Goal: Task Accomplishment & Management: Manage account settings

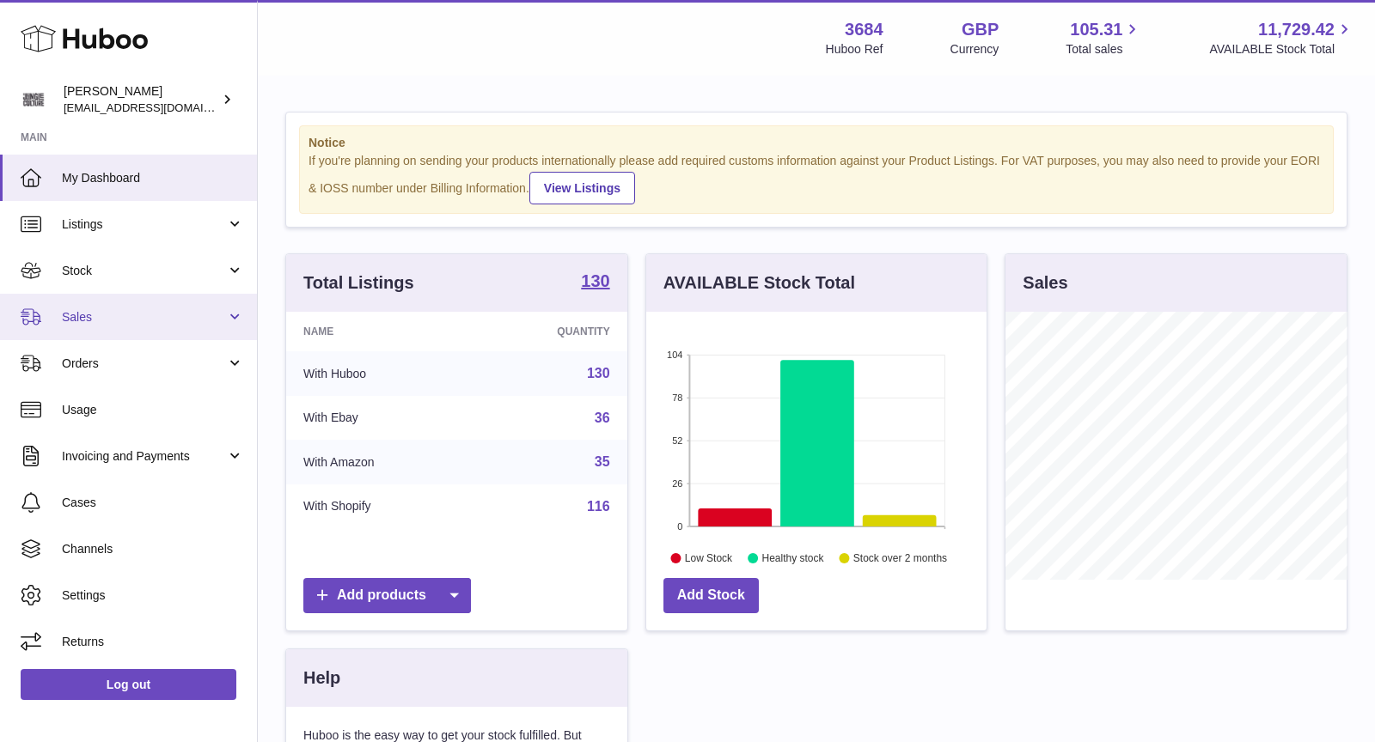
click at [110, 321] on span "Sales" at bounding box center [144, 317] width 164 height 16
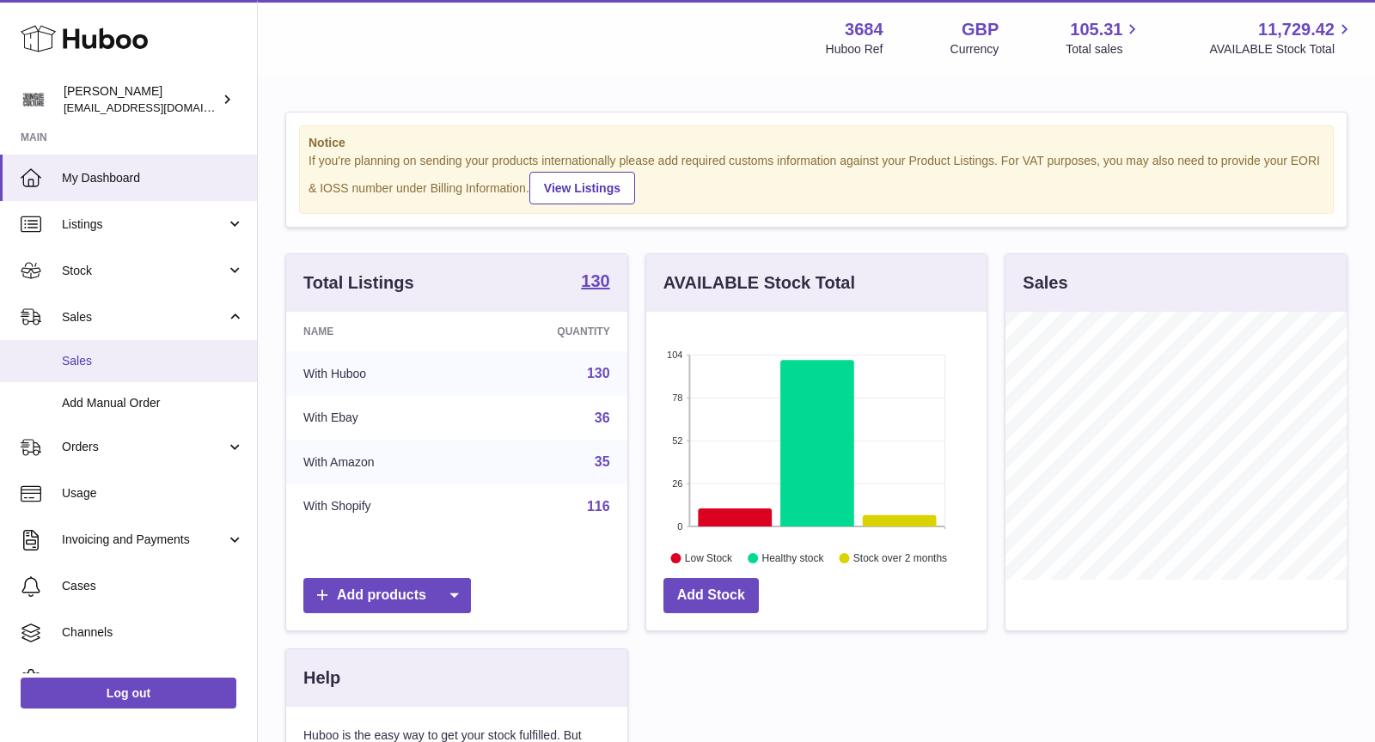
click at [125, 357] on span "Sales" at bounding box center [153, 361] width 182 height 16
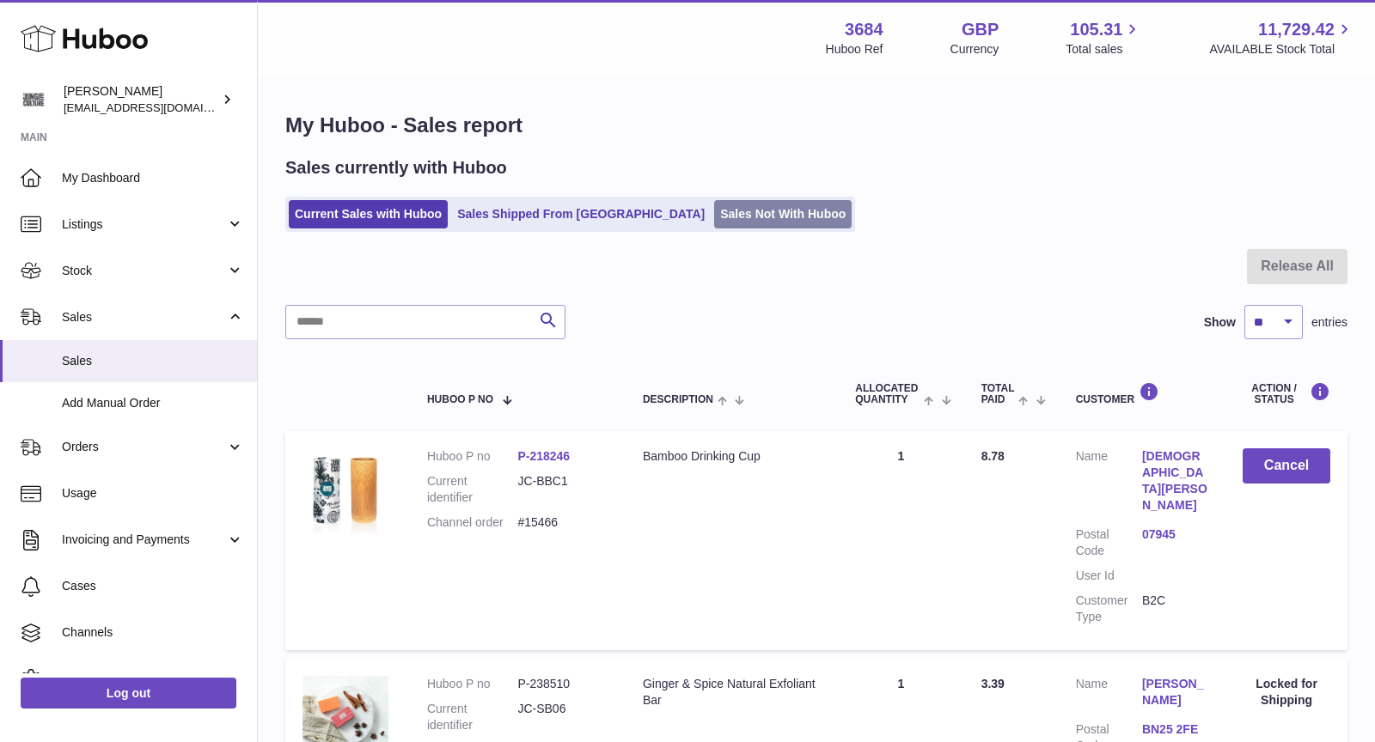
click at [714, 211] on link "Sales Not With Huboo" at bounding box center [782, 214] width 137 height 28
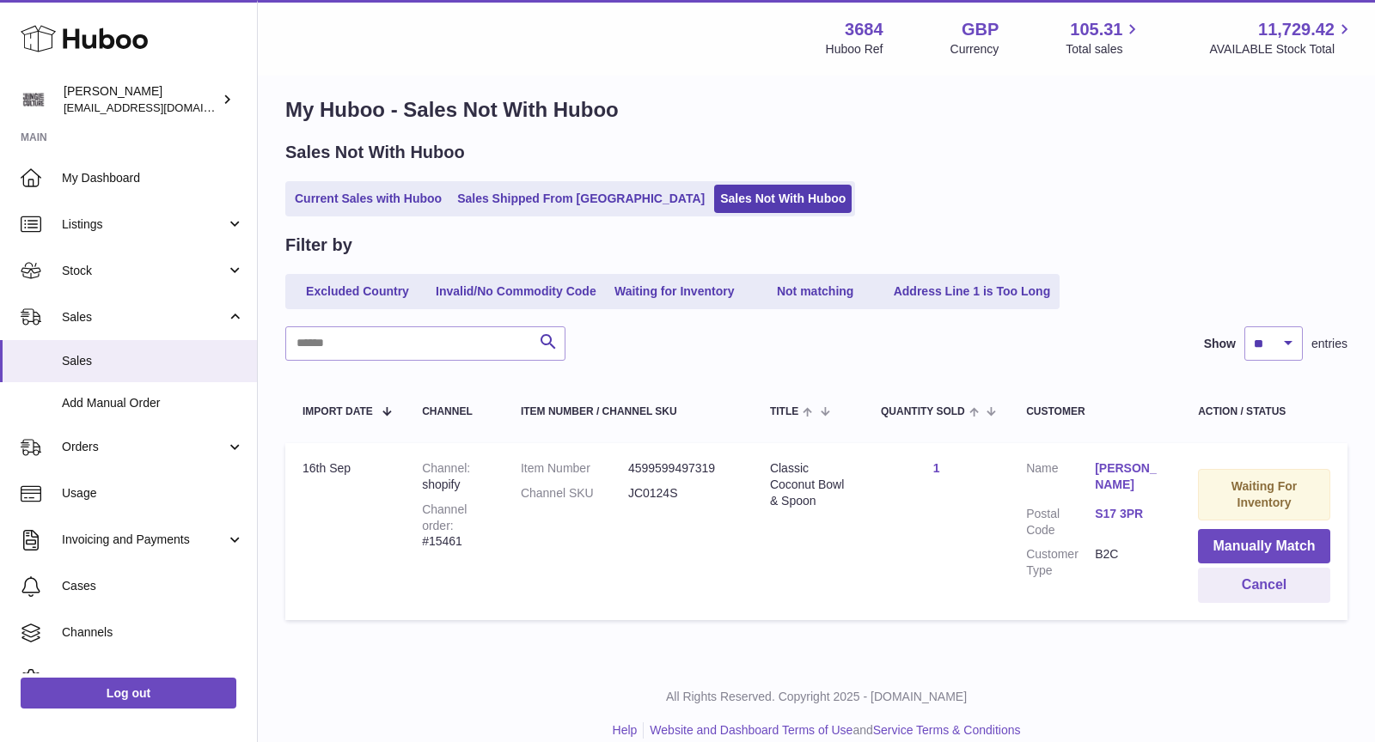
scroll to position [20, 0]
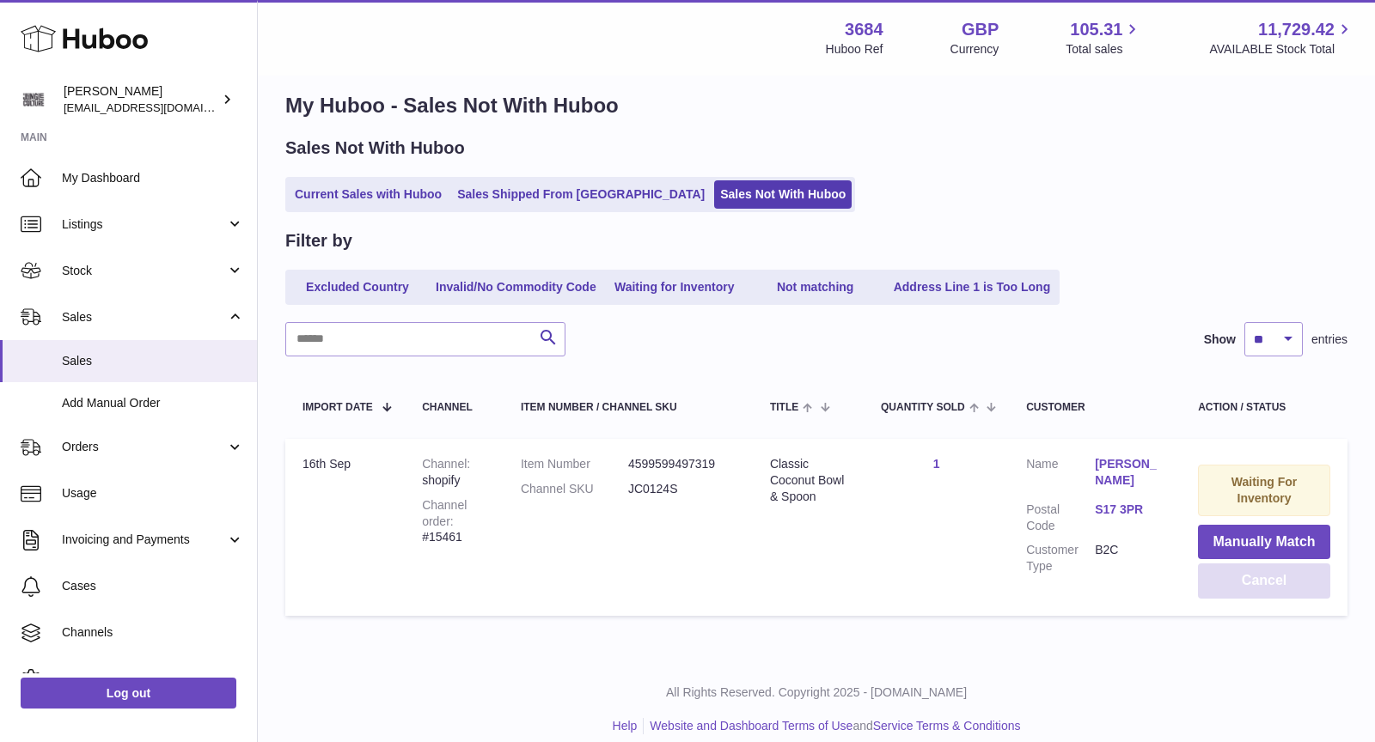
click at [1258, 574] on button "Cancel" at bounding box center [1264, 581] width 132 height 35
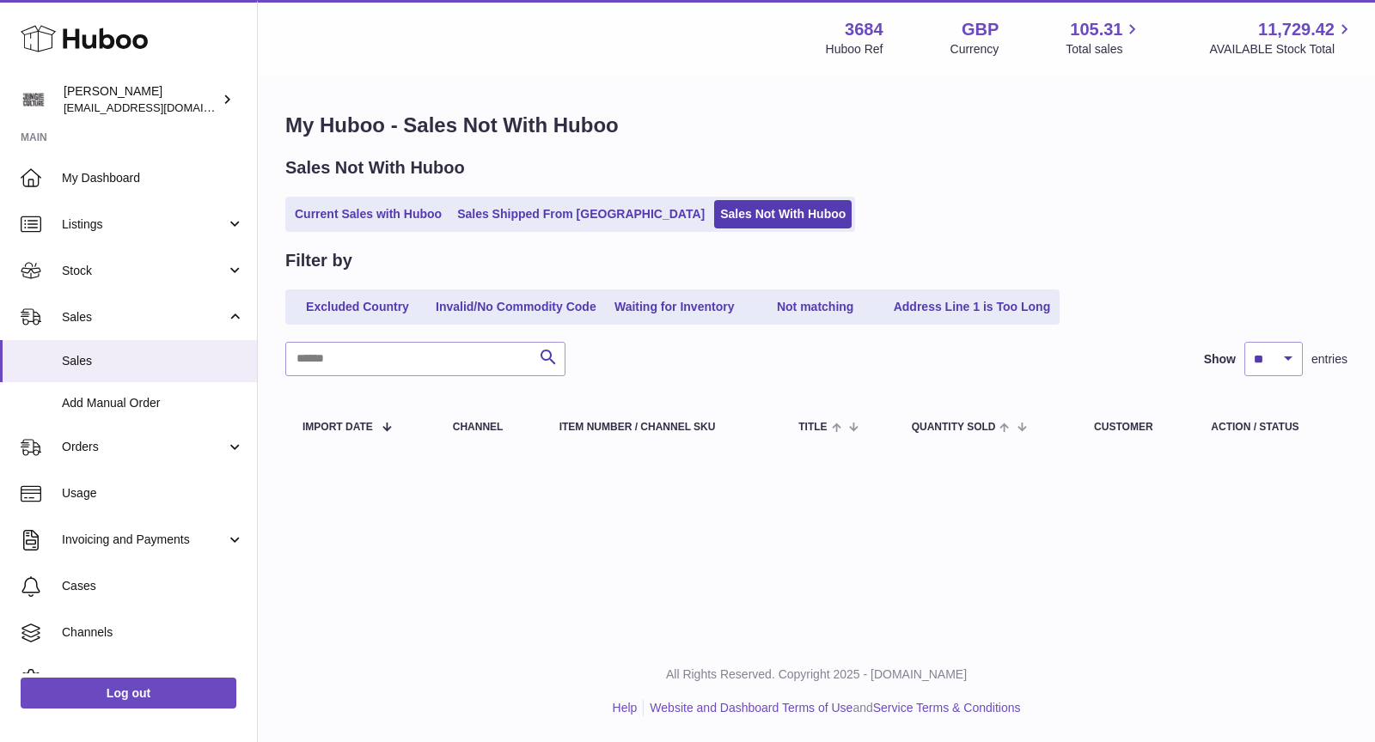
scroll to position [0, 0]
